Goal: Task Accomplishment & Management: Use online tool/utility

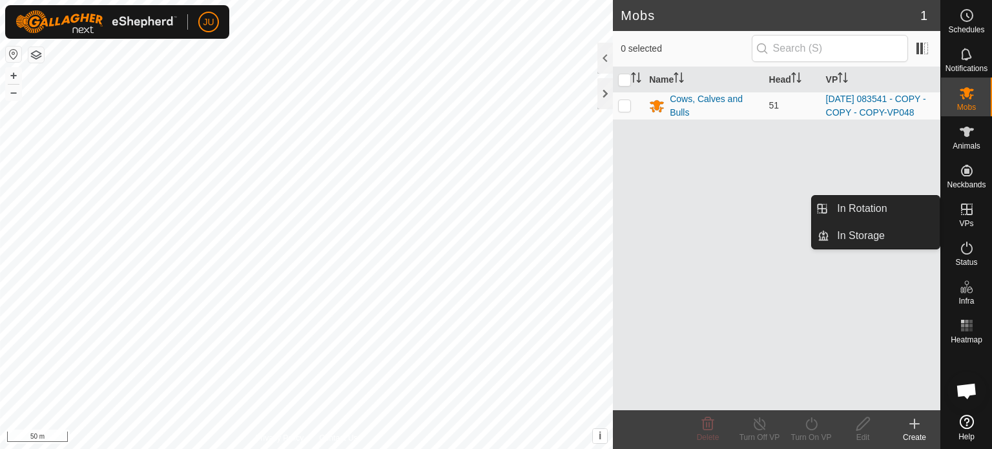
click at [960, 214] on icon at bounding box center [967, 210] width 16 height 16
click at [866, 209] on link "In Rotation" at bounding box center [884, 209] width 110 height 26
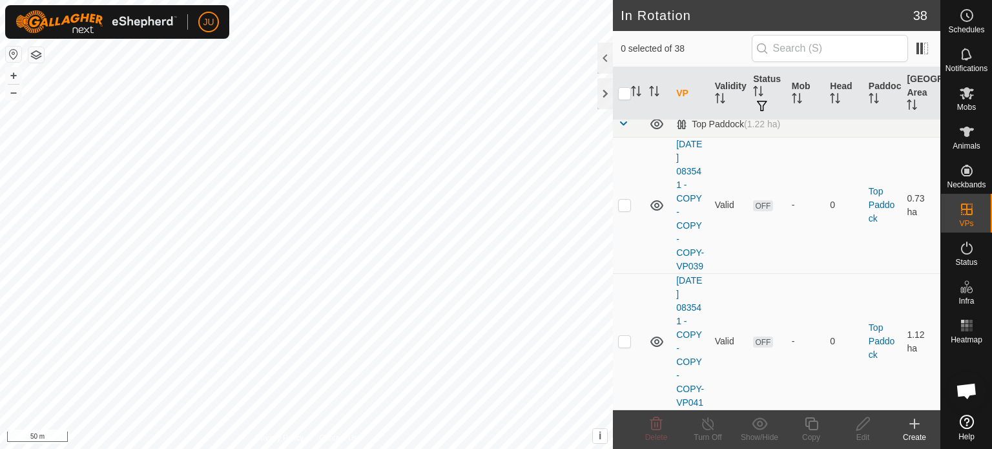
scroll to position [5534, 0]
click at [625, 48] on p-checkbox at bounding box center [624, 42] width 13 height 10
checkbox input "true"
click at [809, 428] on icon at bounding box center [811, 423] width 13 height 13
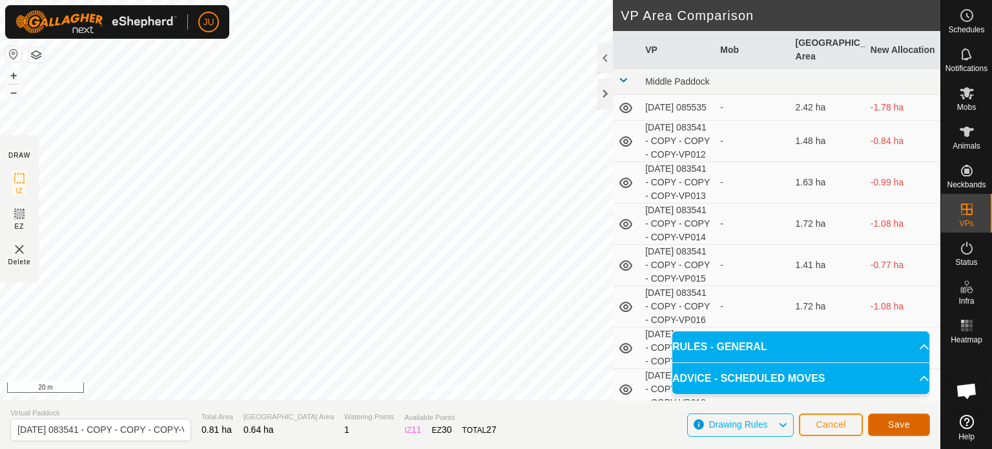
click at [901, 422] on span "Save" at bounding box center [899, 424] width 22 height 10
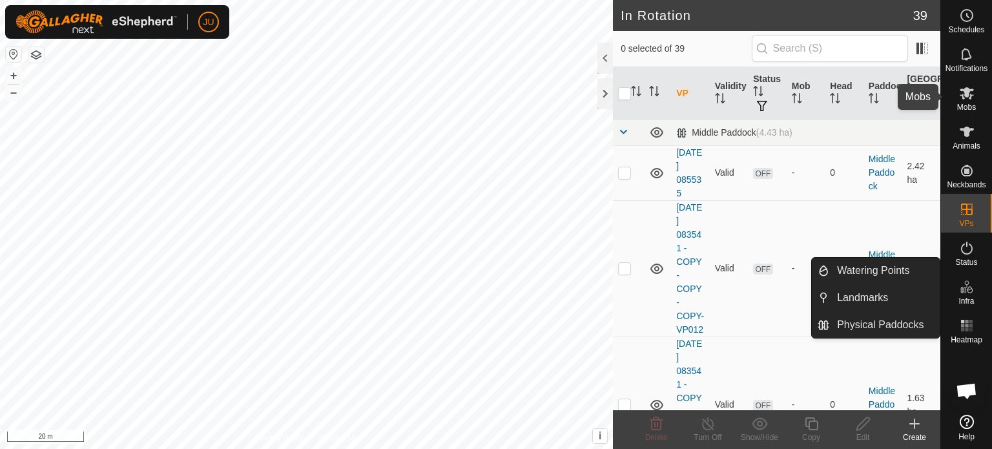
click at [971, 98] on icon at bounding box center [967, 93] width 14 height 12
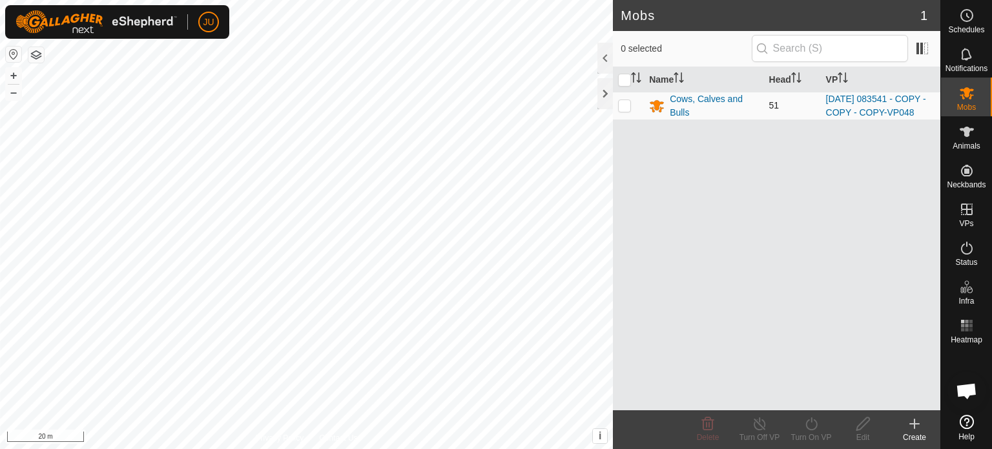
click at [628, 110] on p-checkbox at bounding box center [624, 105] width 13 height 10
checkbox input "true"
click at [811, 421] on icon at bounding box center [811, 423] width 12 height 13
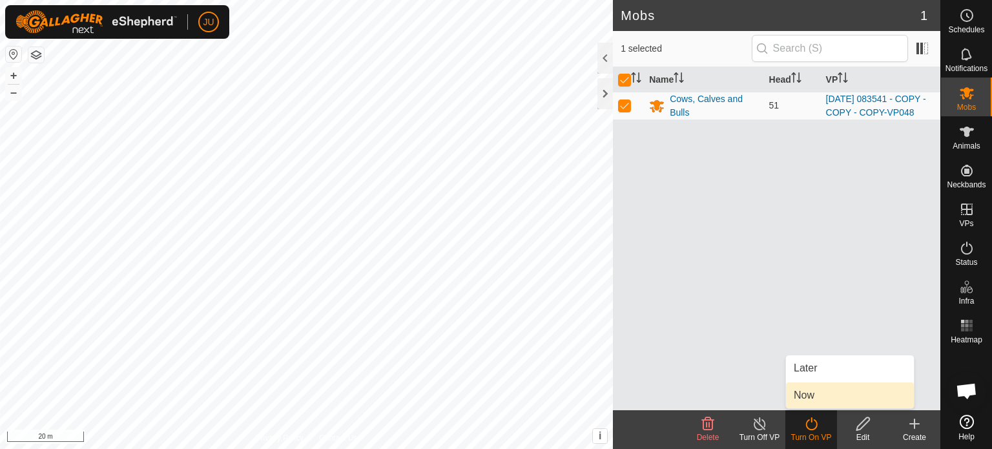
click at [811, 389] on link "Now" at bounding box center [850, 395] width 128 height 26
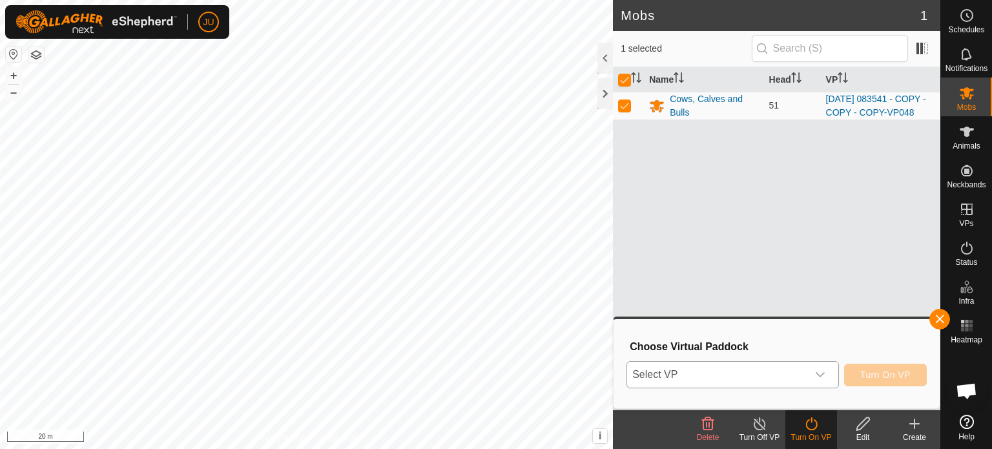
click at [824, 375] on icon "dropdown trigger" at bounding box center [820, 374] width 10 height 10
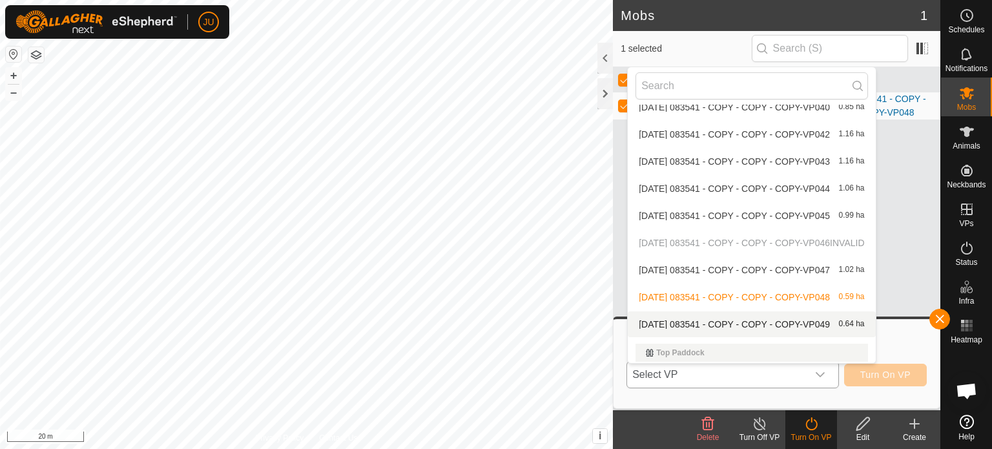
scroll to position [858, 0]
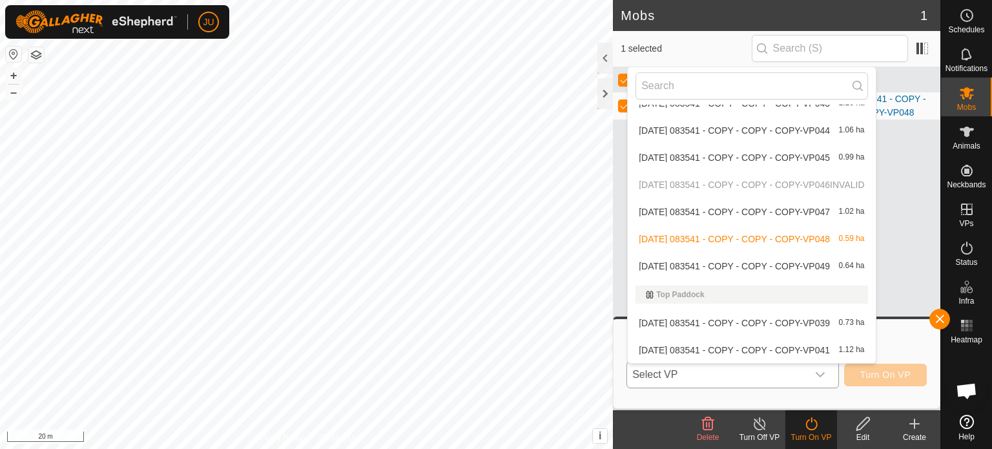
click at [716, 264] on li "[DATE] 083541 - COPY - COPY - COPY-VP049 0.64 ha" at bounding box center [751, 266] width 247 height 26
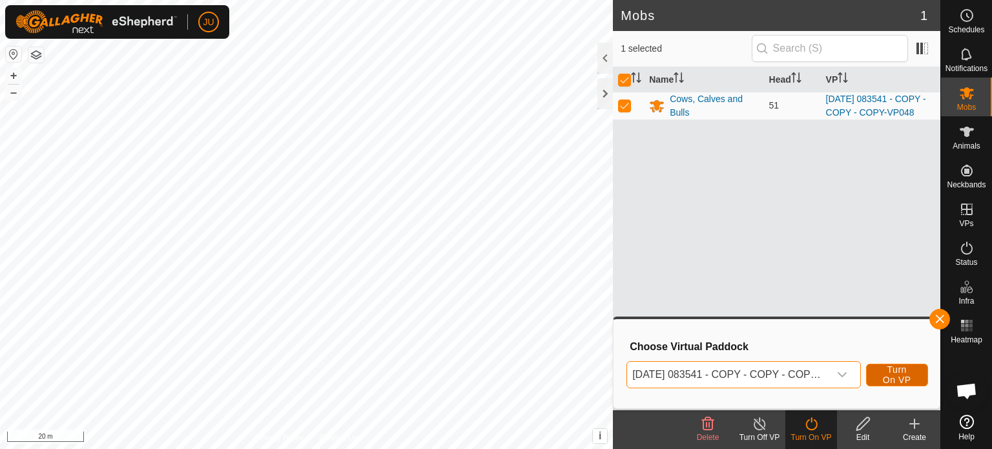
click at [902, 374] on span "Turn On VP" at bounding box center [897, 374] width 30 height 21
